Goal: Find specific page/section: Find specific page/section

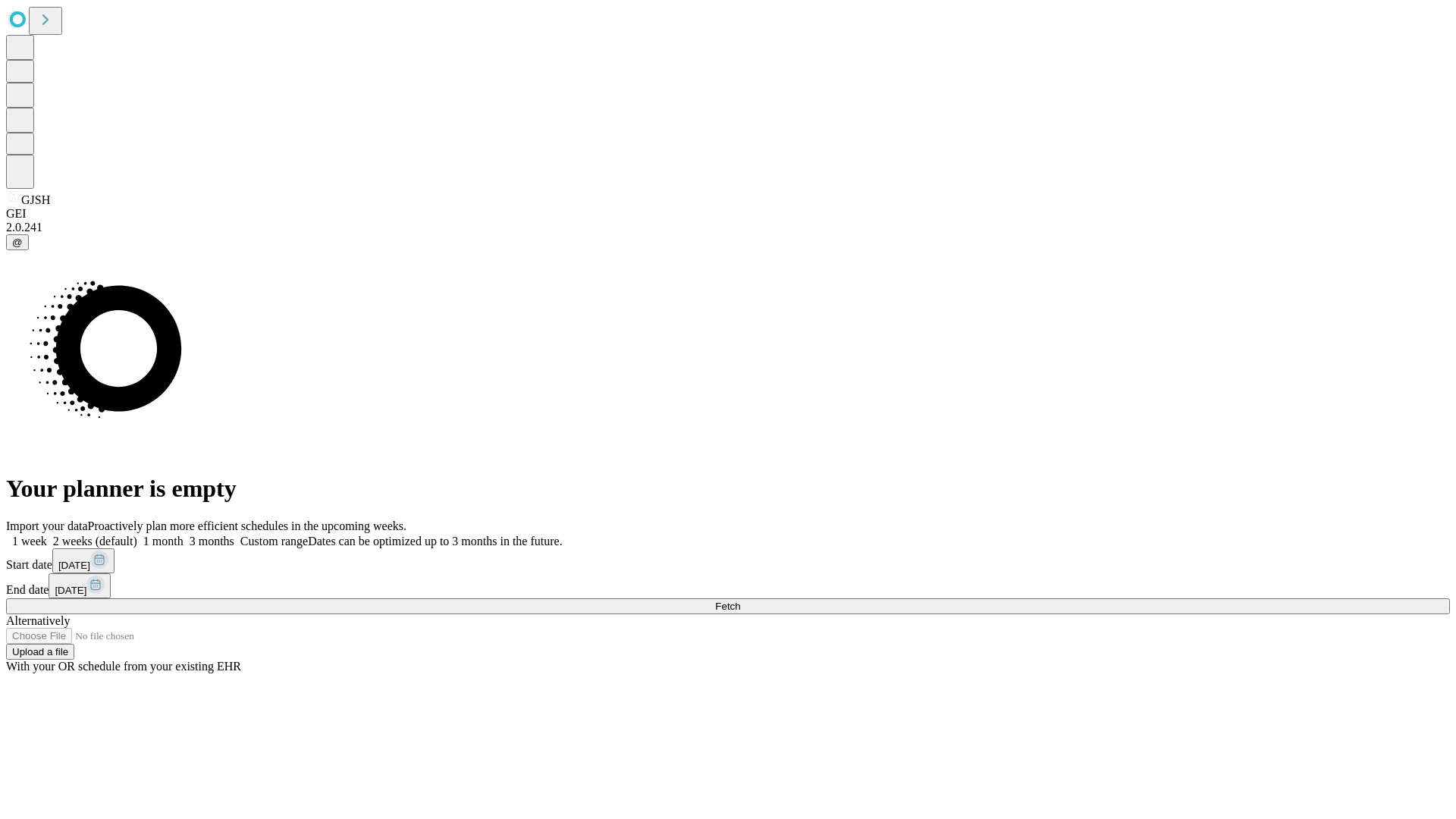
click at [741, 600] on span "Fetch" at bounding box center [728, 606] width 25 height 12
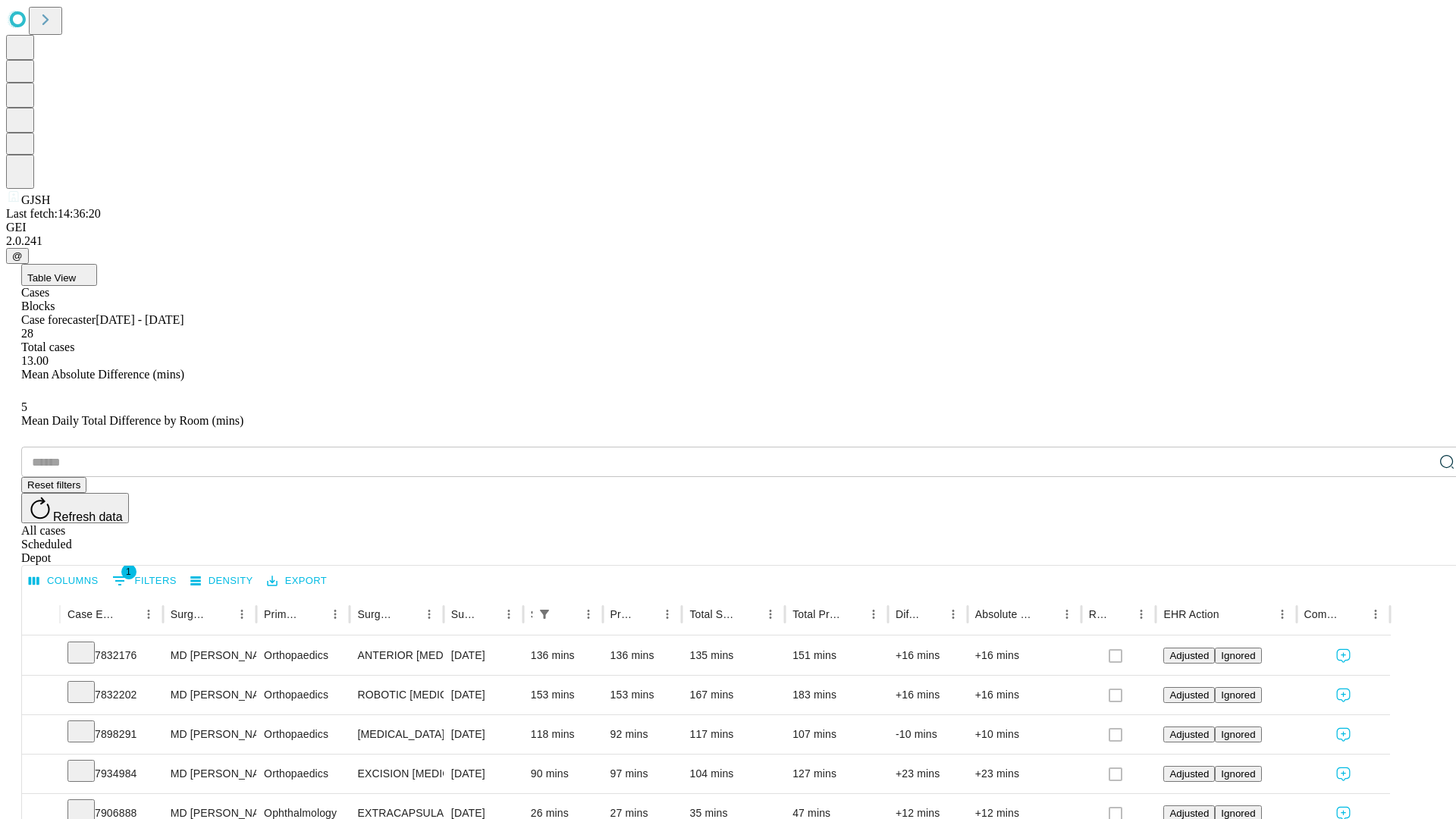
click at [1416, 552] on div "Depot" at bounding box center [743, 559] width 1444 height 14
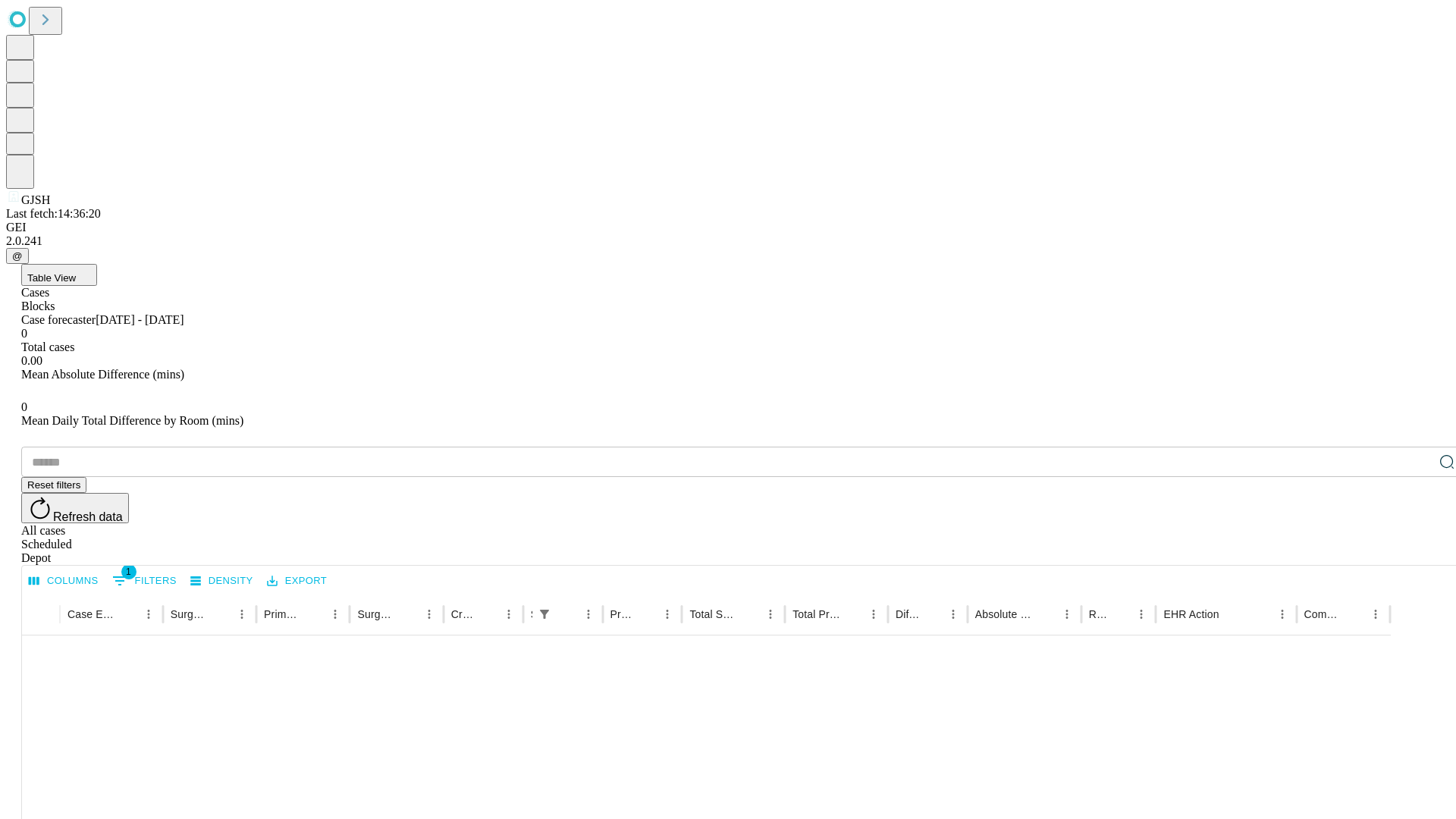
click at [1293, 524] on div "All cases" at bounding box center [743, 531] width 1444 height 14
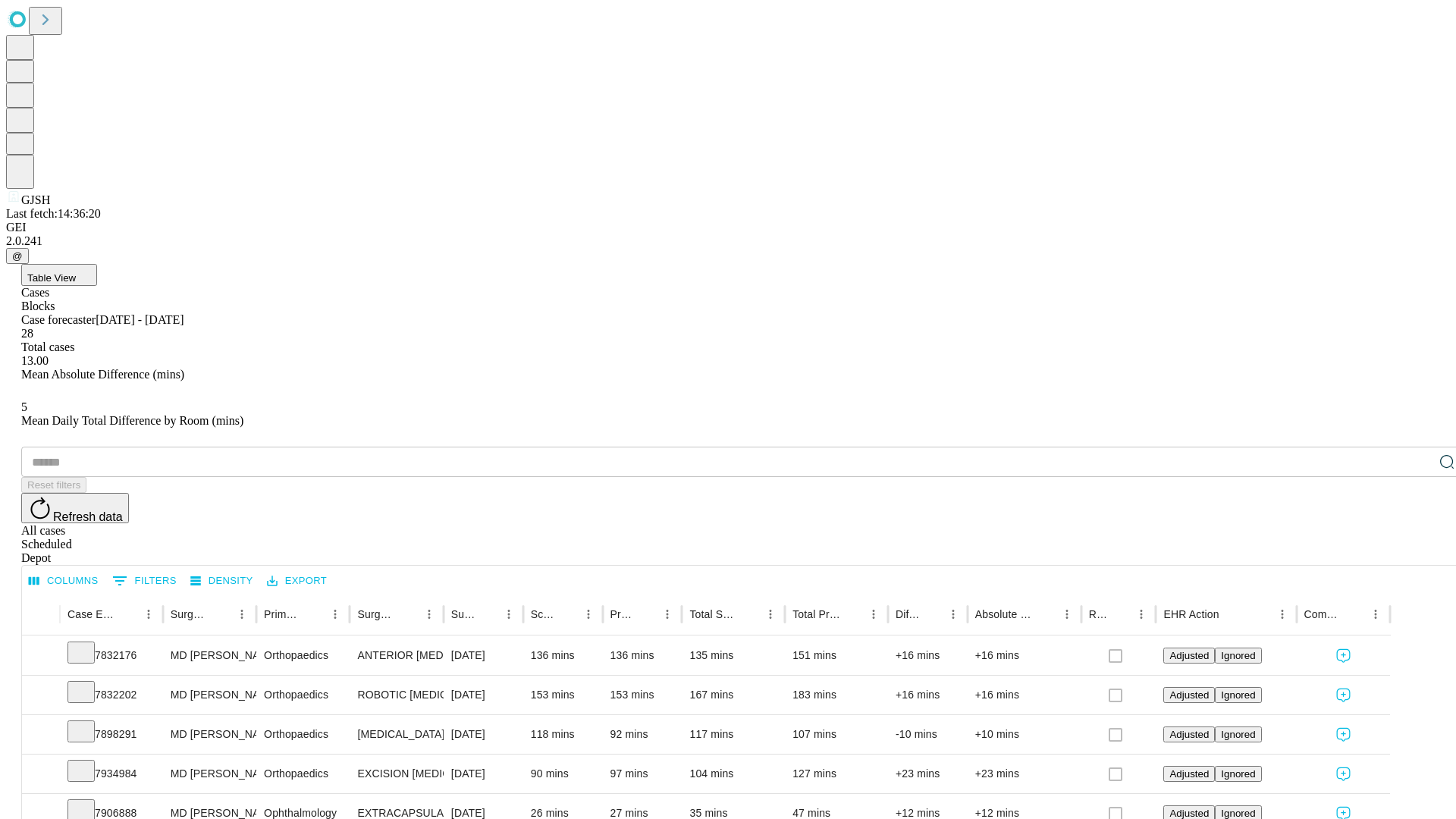
type input "*******"
